Goal: Task Accomplishment & Management: Use online tool/utility

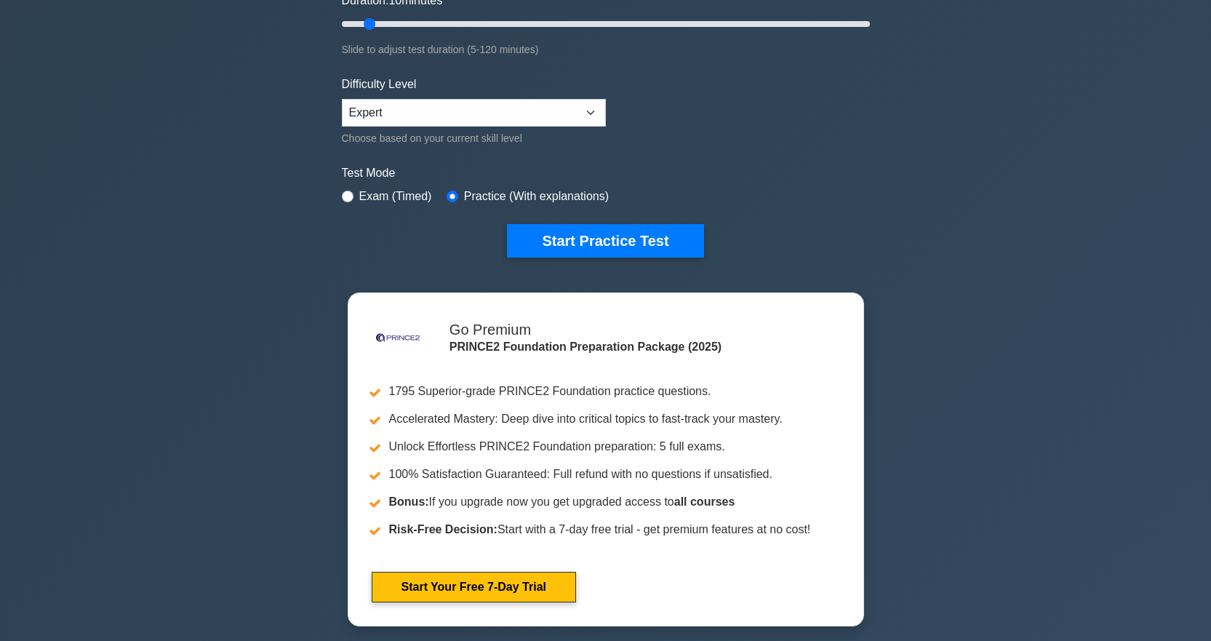
click at [658, 251] on button "Start Practice Test" at bounding box center [605, 240] width 196 height 33
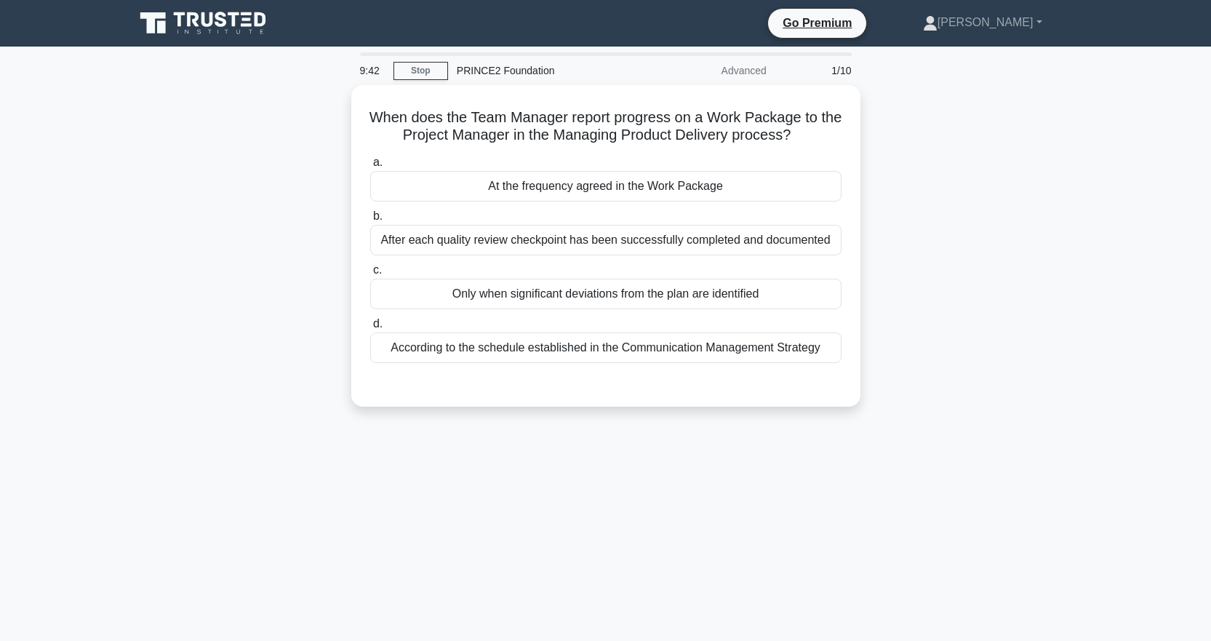
click at [635, 236] on div "After each quality review checkpoint has been successfully completed and docume…" at bounding box center [605, 240] width 471 height 31
click at [370, 221] on input "b. After each quality review checkpoint has been successfully completed and doc…" at bounding box center [370, 216] width 0 height 9
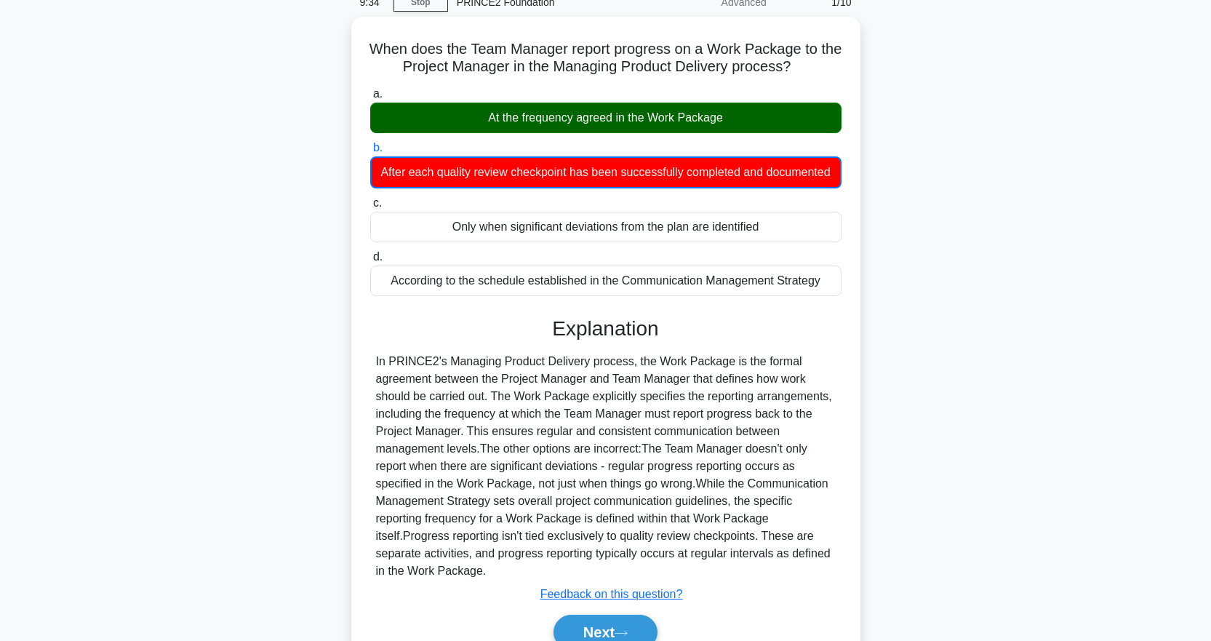
scroll to position [154, 0]
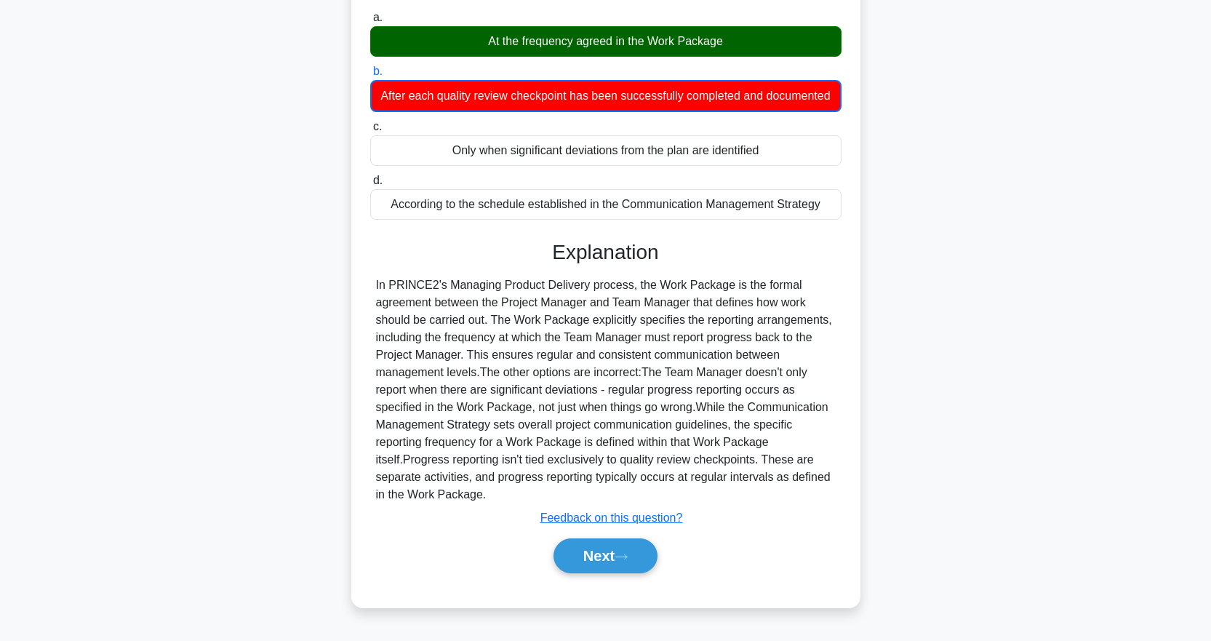
click at [628, 561] on icon at bounding box center [621, 557] width 13 height 8
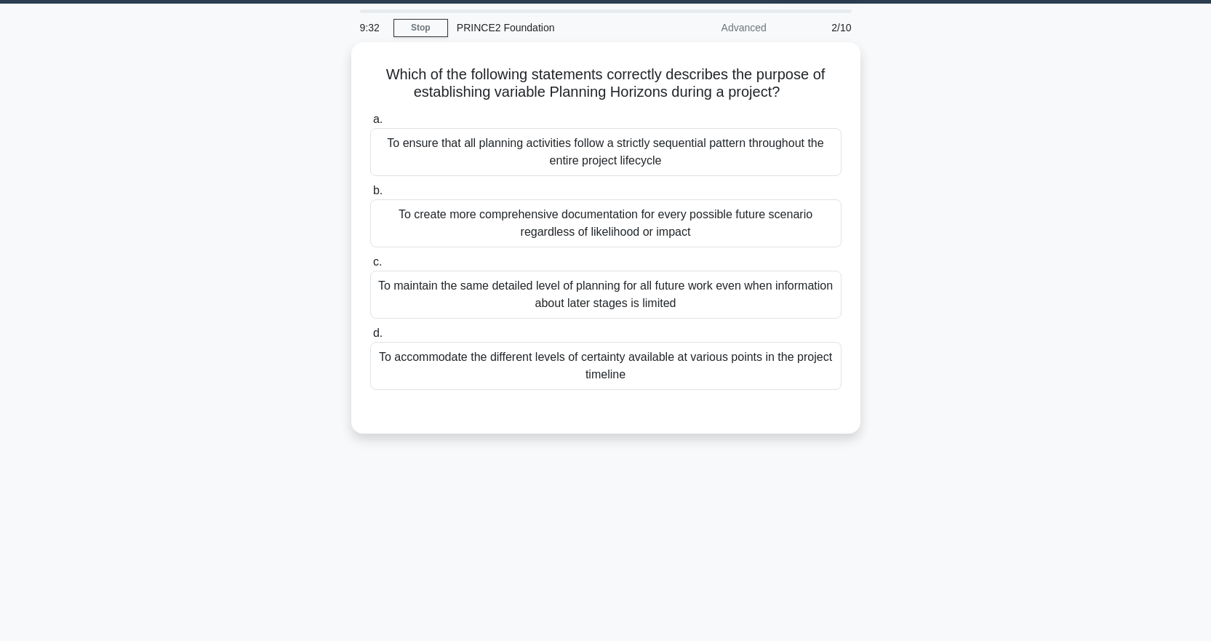
scroll to position [0, 0]
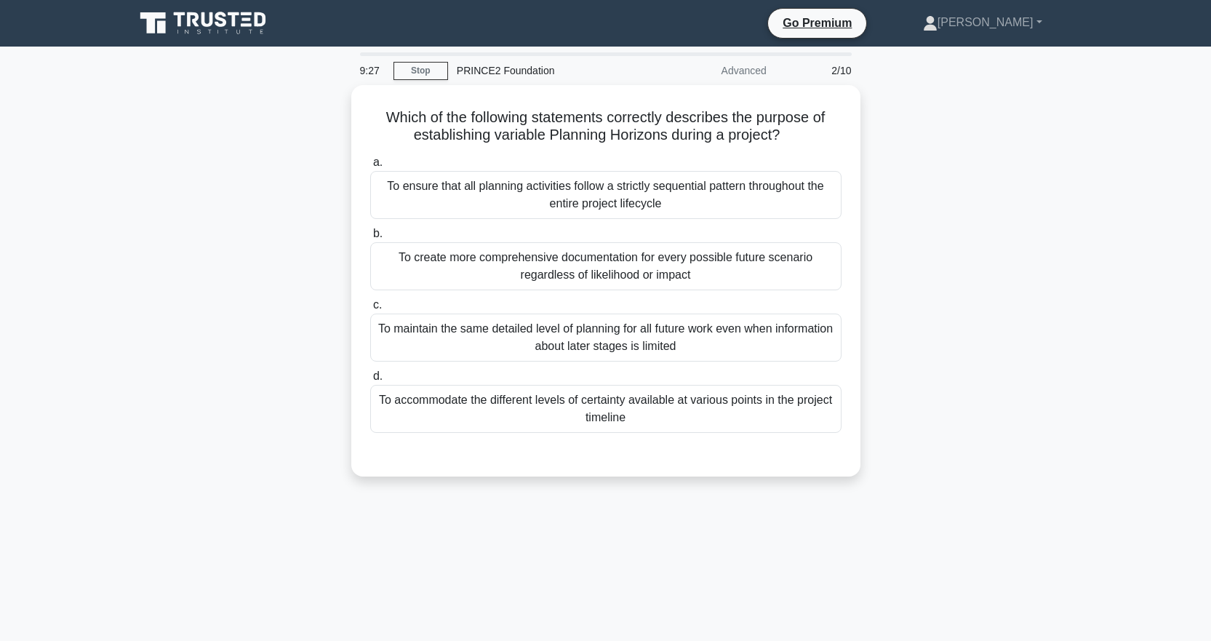
click at [429, 65] on link "Stop" at bounding box center [421, 71] width 55 height 18
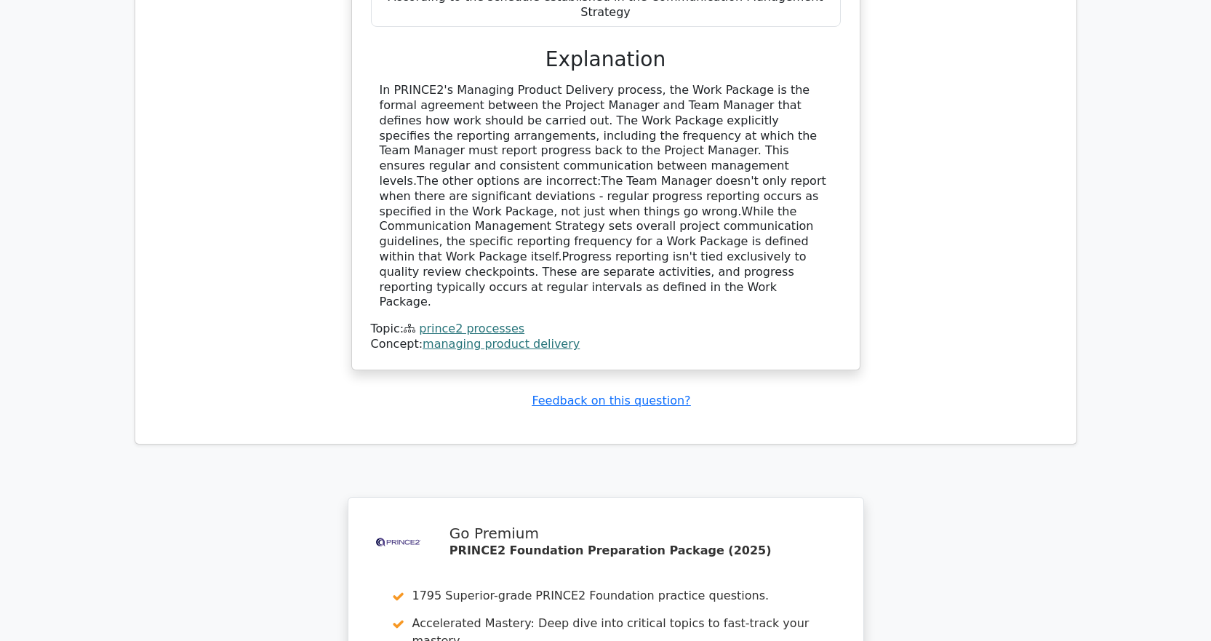
scroll to position [1237, 0]
